Goal: Information Seeking & Learning: Learn about a topic

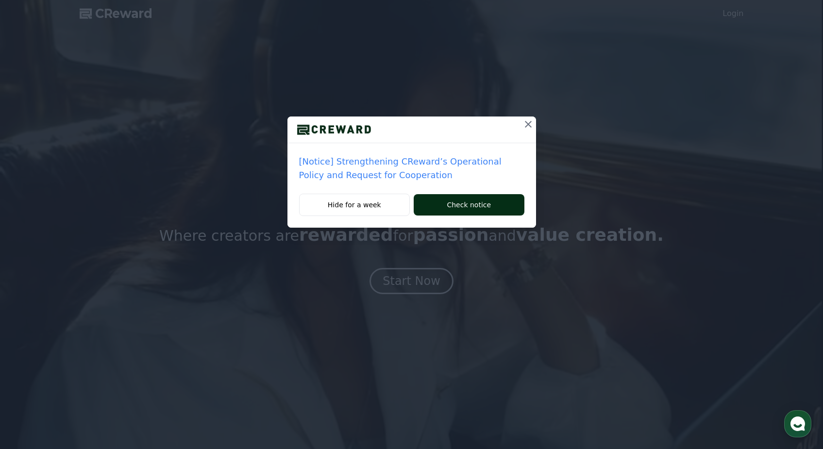
click at [453, 208] on button "Check notice" at bounding box center [468, 204] width 110 height 21
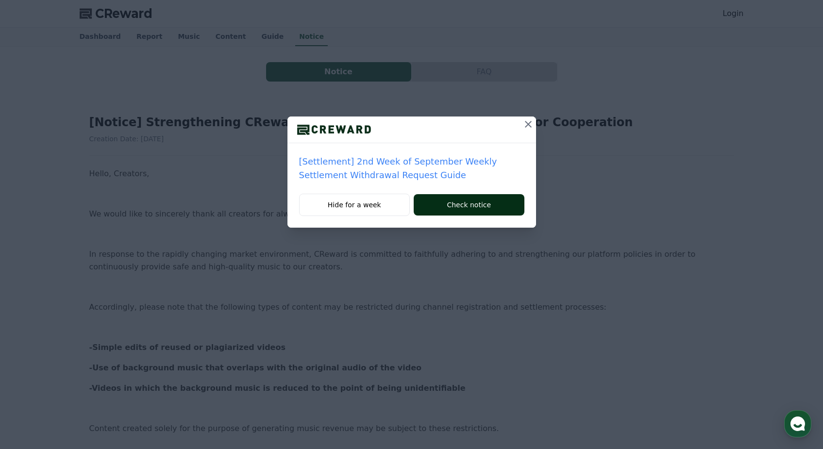
click at [430, 200] on button "Check notice" at bounding box center [468, 204] width 110 height 21
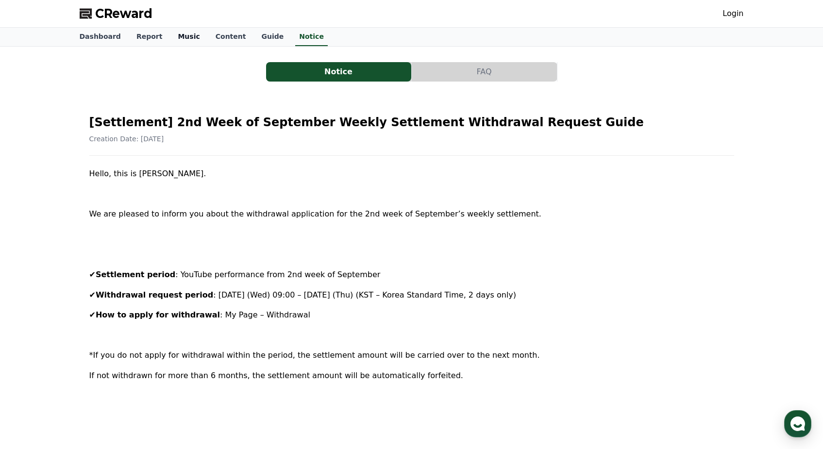
click at [170, 33] on link "Music" at bounding box center [188, 37] width 37 height 18
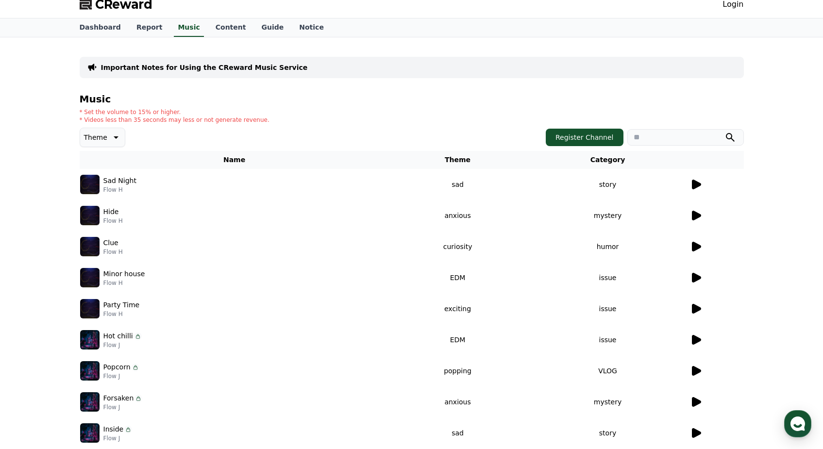
scroll to position [15, 0]
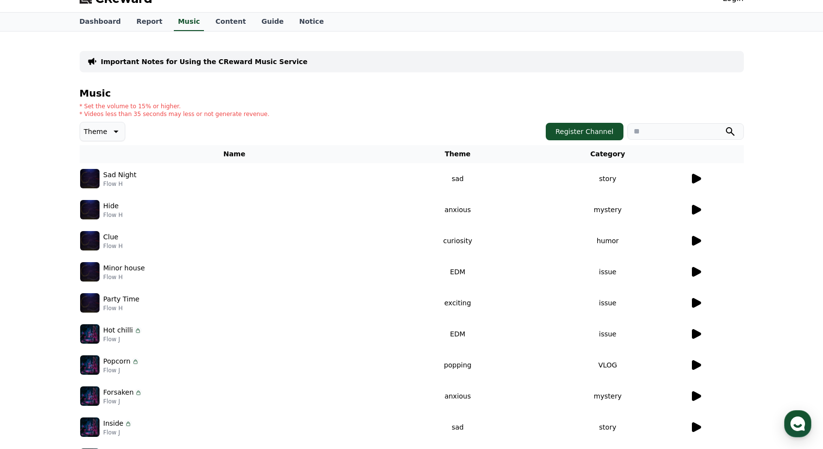
click at [695, 177] on icon at bounding box center [696, 179] width 9 height 10
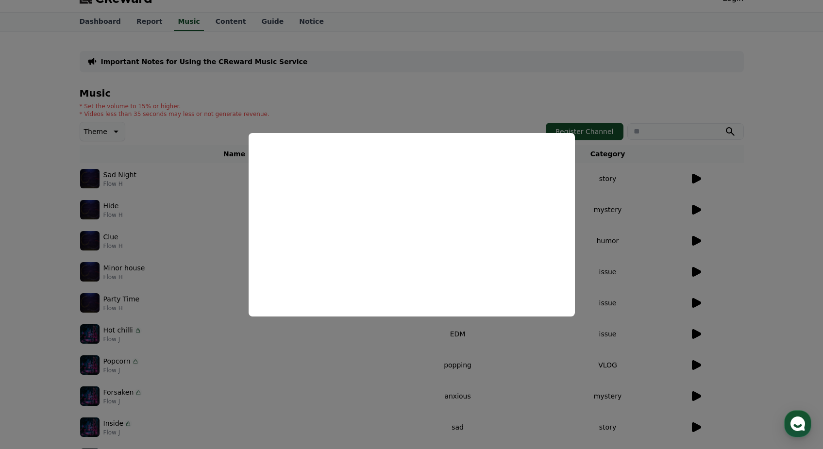
click at [776, 250] on button "close modal" at bounding box center [411, 224] width 823 height 449
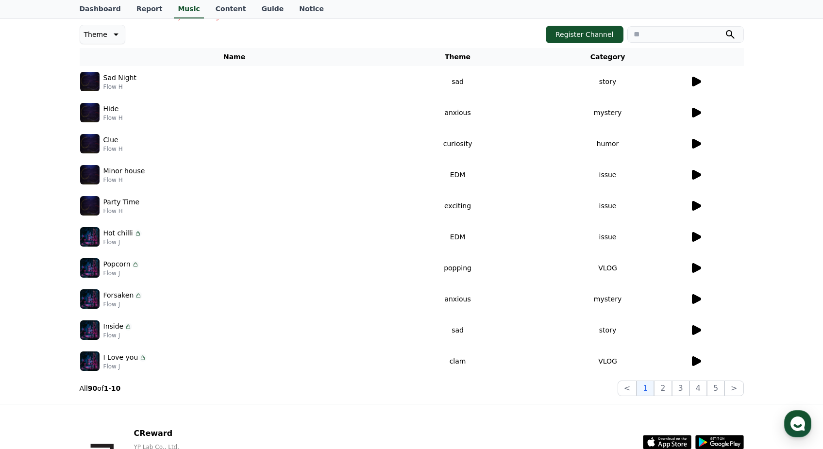
scroll to position [164, 0]
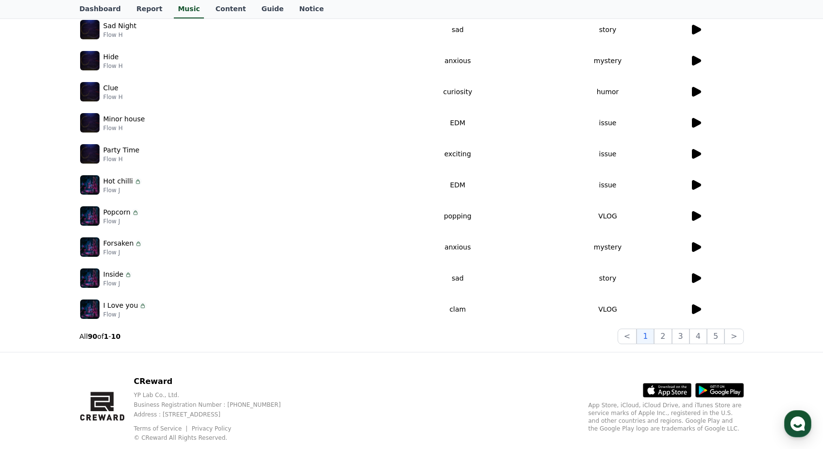
click at [691, 216] on icon at bounding box center [696, 216] width 12 height 12
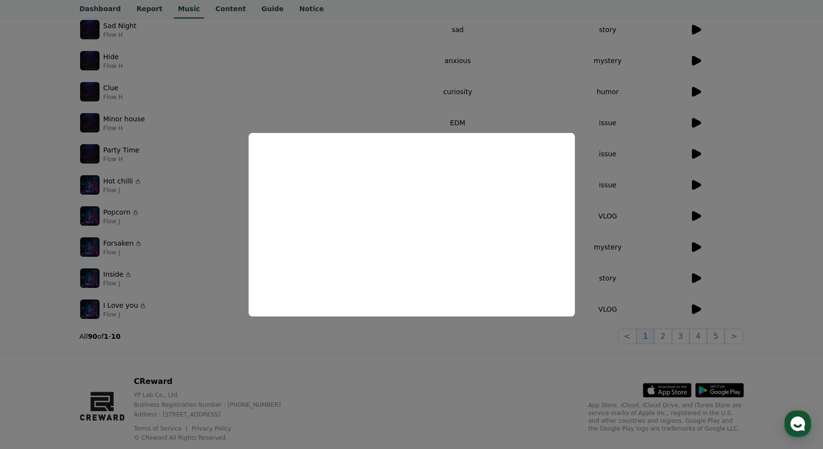
click at [762, 194] on button "close modal" at bounding box center [411, 224] width 823 height 449
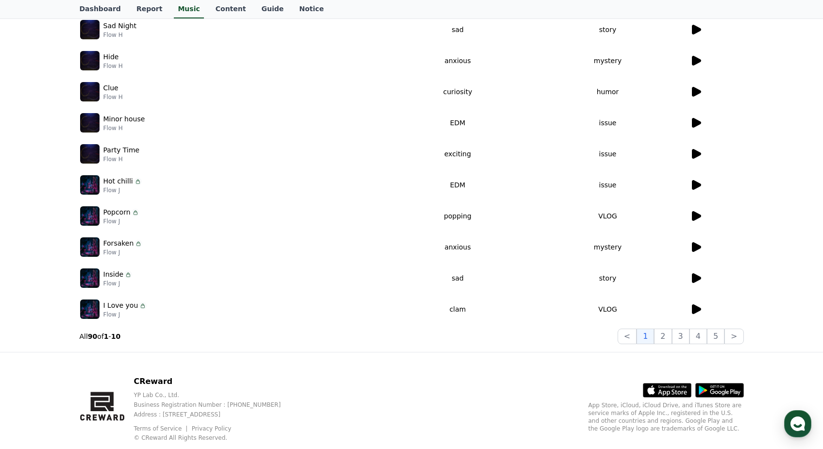
click at [694, 307] on icon at bounding box center [696, 309] width 9 height 10
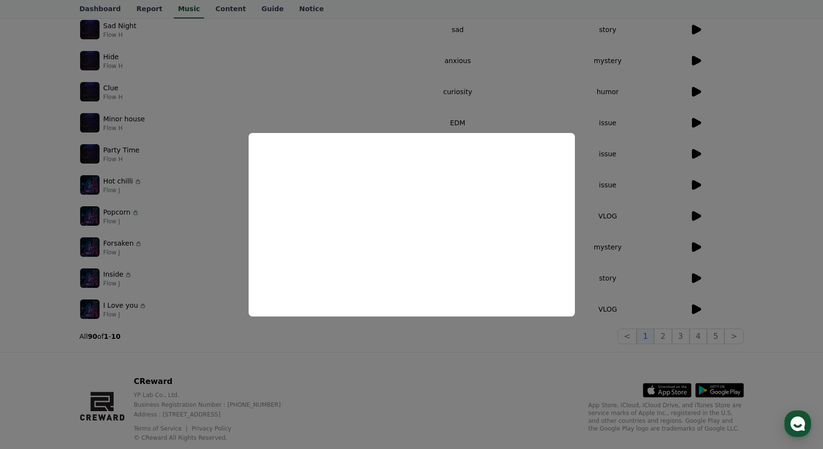
click at [711, 295] on button "close modal" at bounding box center [411, 224] width 823 height 449
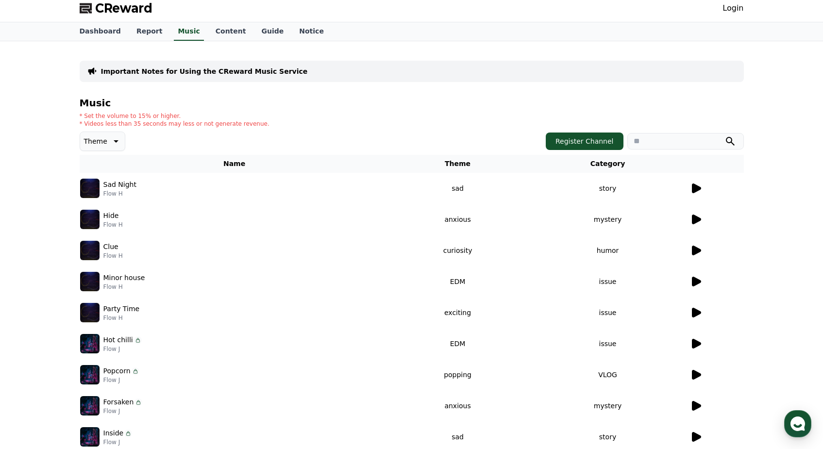
scroll to position [0, 0]
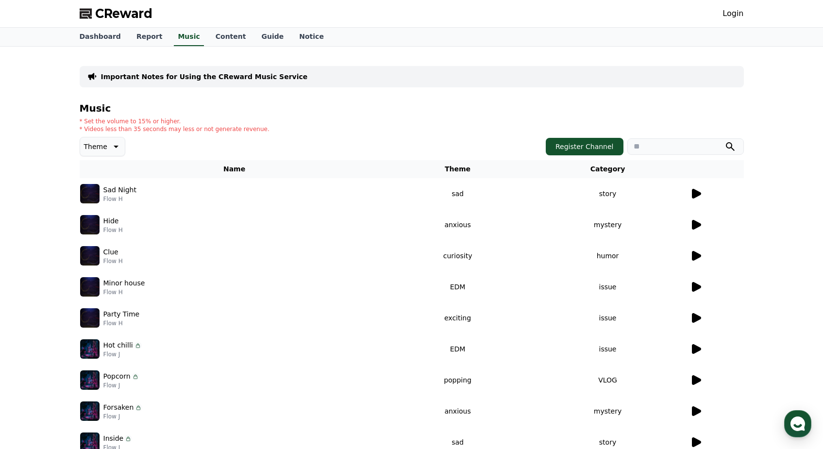
click at [109, 148] on icon at bounding box center [115, 147] width 12 height 12
click at [281, 139] on div "Theme Theme All Fantasy Curiosity Dark Bright Popping Exciting Twist Majestic D…" at bounding box center [412, 146] width 664 height 19
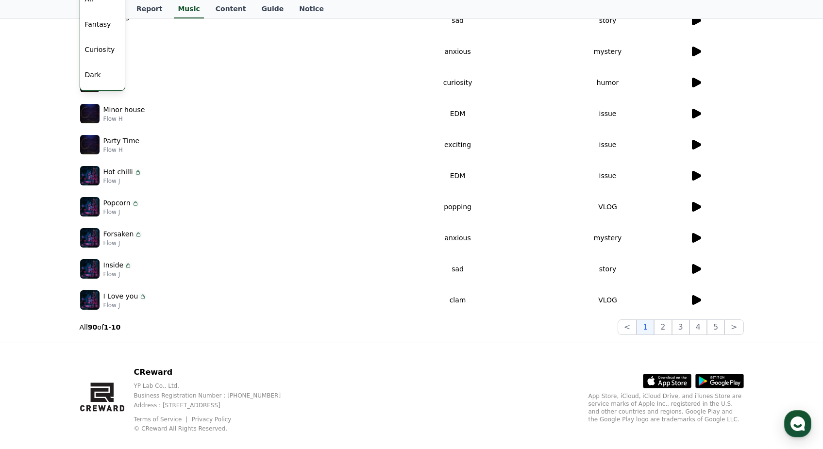
scroll to position [188, 0]
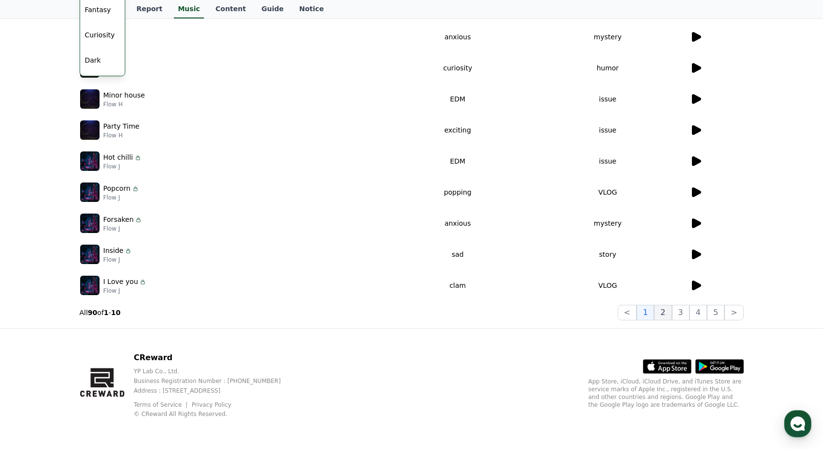
click at [662, 313] on button "2" at bounding box center [662, 313] width 17 height 16
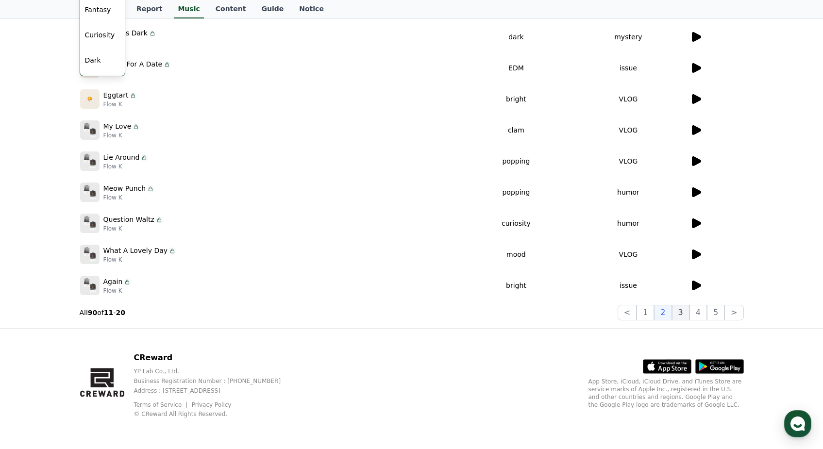
click at [685, 309] on button "3" at bounding box center [680, 313] width 17 height 16
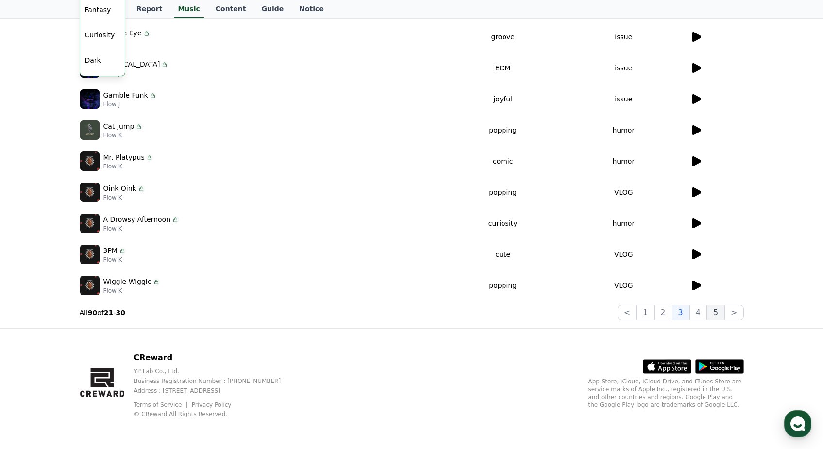
click at [709, 313] on button "5" at bounding box center [715, 313] width 17 height 16
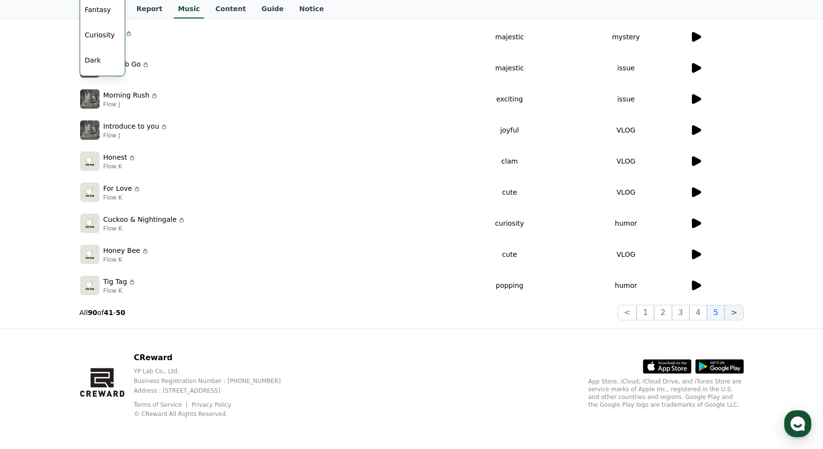
click at [732, 316] on button ">" at bounding box center [733, 313] width 19 height 16
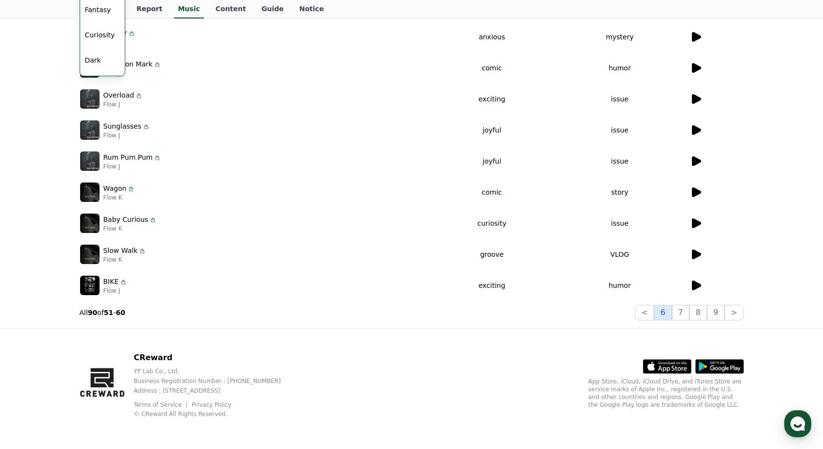
click at [661, 313] on button "6" at bounding box center [662, 313] width 17 height 16
click at [679, 314] on button "7" at bounding box center [680, 313] width 17 height 16
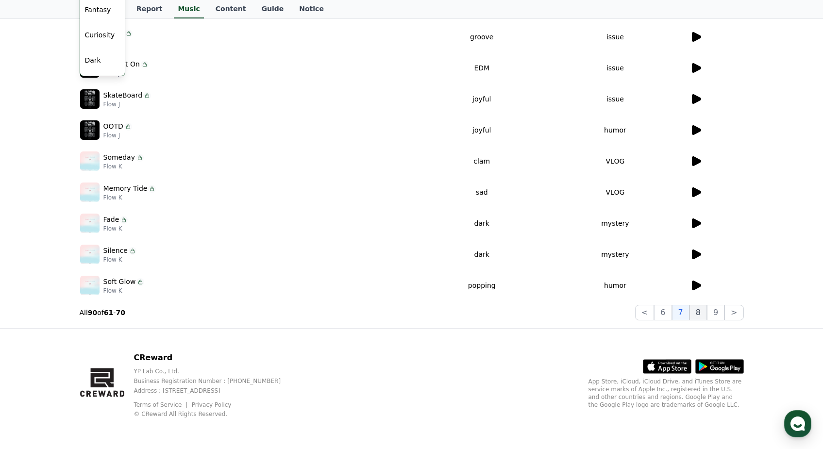
click at [701, 313] on button "8" at bounding box center [697, 313] width 17 height 16
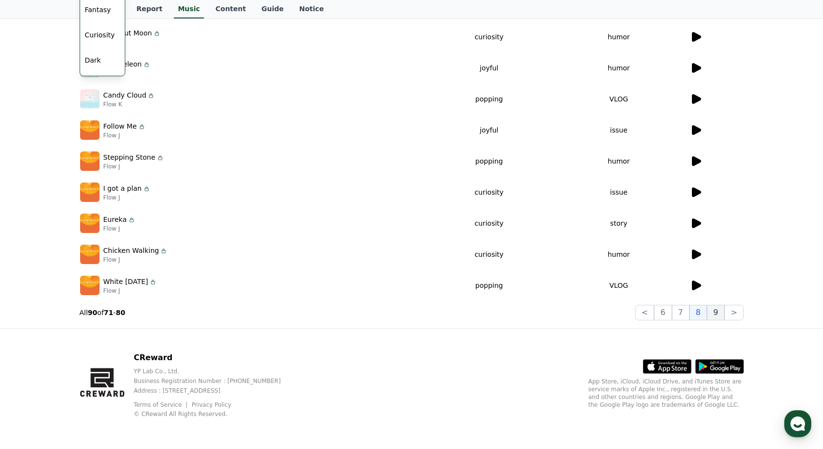
click at [716, 313] on button "9" at bounding box center [715, 313] width 17 height 16
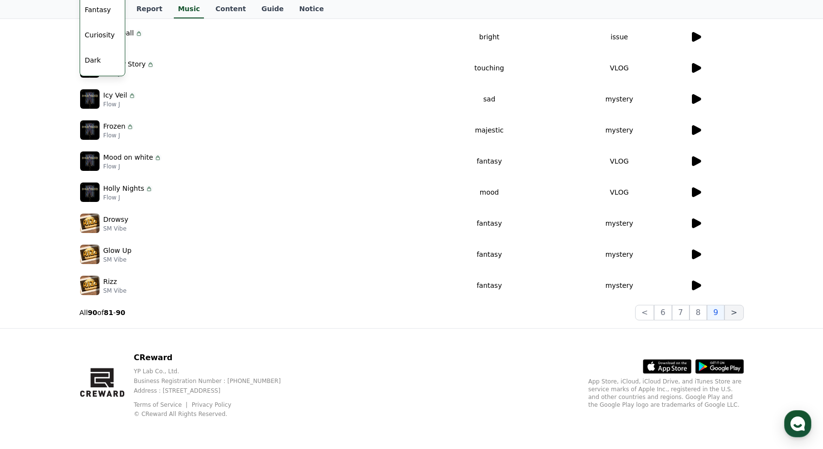
click at [737, 309] on button ">" at bounding box center [733, 313] width 19 height 16
click at [727, 312] on button ">" at bounding box center [733, 313] width 19 height 16
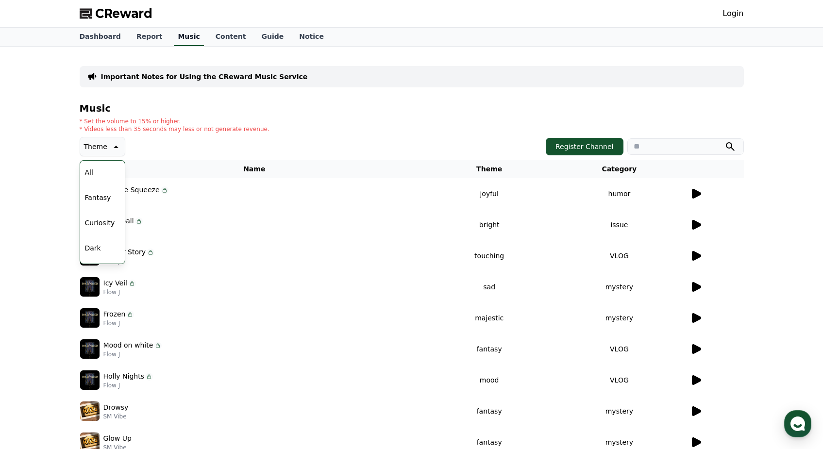
click at [174, 44] on link "Music" at bounding box center [189, 37] width 30 height 18
click at [118, 146] on icon at bounding box center [115, 147] width 12 height 12
